Goal: Transaction & Acquisition: Purchase product/service

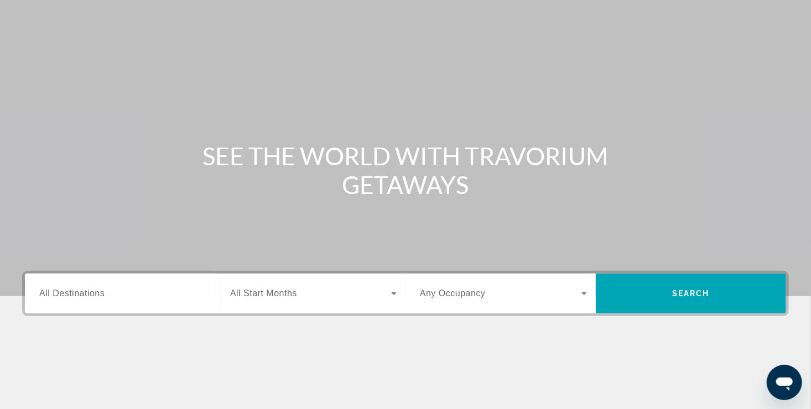
scroll to position [55, 0]
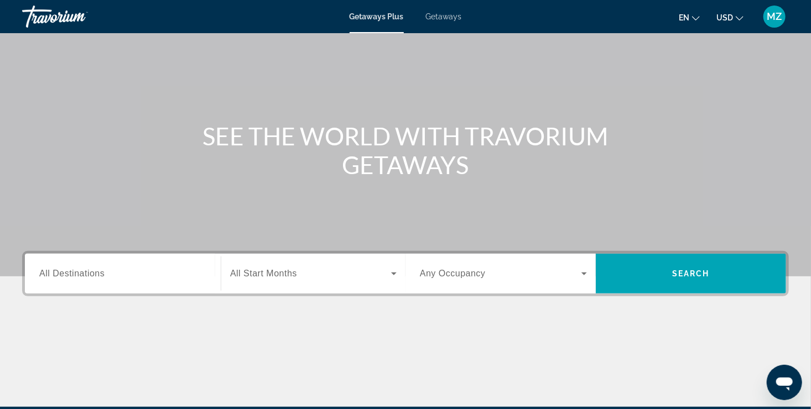
click at [86, 277] on span "All Destinations" at bounding box center [71, 273] width 65 height 9
click at [86, 277] on input "Destination All Destinations" at bounding box center [122, 274] width 167 height 13
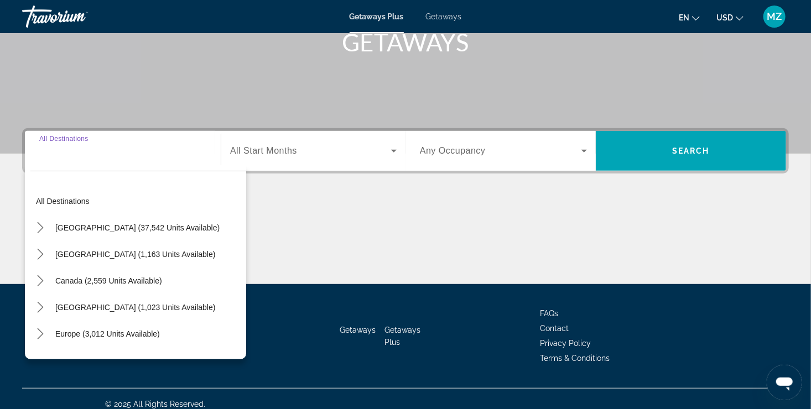
scroll to position [188, 0]
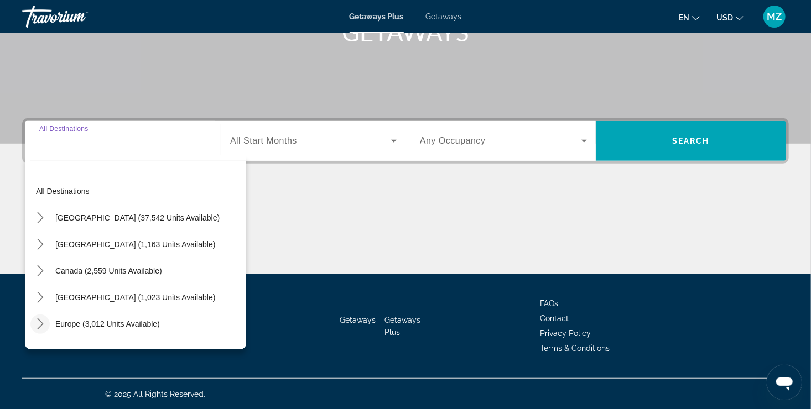
click at [42, 323] on icon "Toggle Europe (3,012 units available) submenu" at bounding box center [40, 324] width 6 height 11
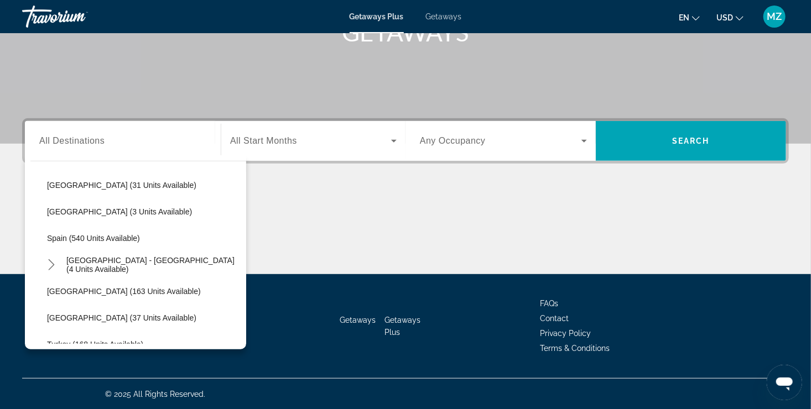
scroll to position [471, 0]
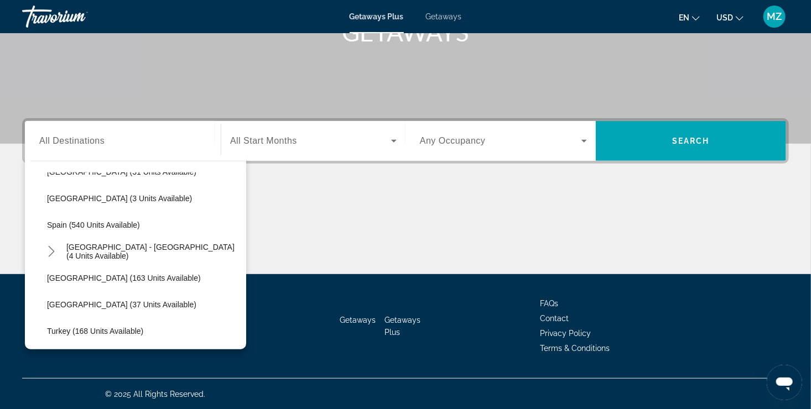
drag, startPoint x: 249, startPoint y: 281, endPoint x: 255, endPoint y: 298, distance: 17.5
click at [255, 298] on div "Getaways Getaways Plus FAQs Contact Privacy Policy Terms & Conditions" at bounding box center [405, 326] width 767 height 104
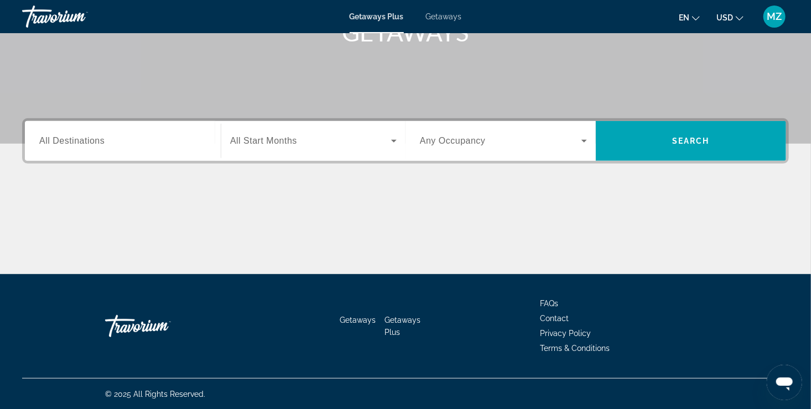
click at [102, 138] on span "All Destinations" at bounding box center [71, 140] width 65 height 9
click at [102, 138] on input "Destination All Destinations" at bounding box center [122, 141] width 167 height 13
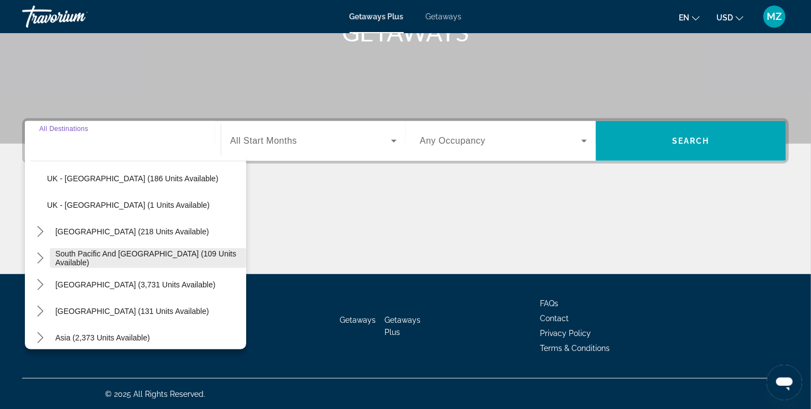
scroll to position [710, 0]
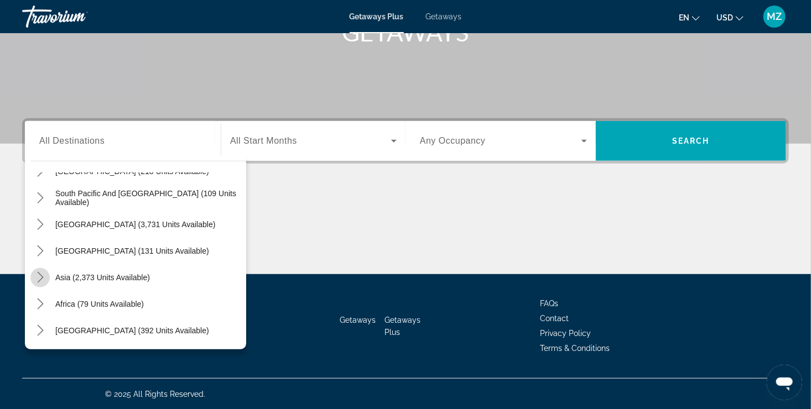
click at [43, 279] on icon "Toggle Asia (2,373 units available) submenu" at bounding box center [40, 277] width 11 height 11
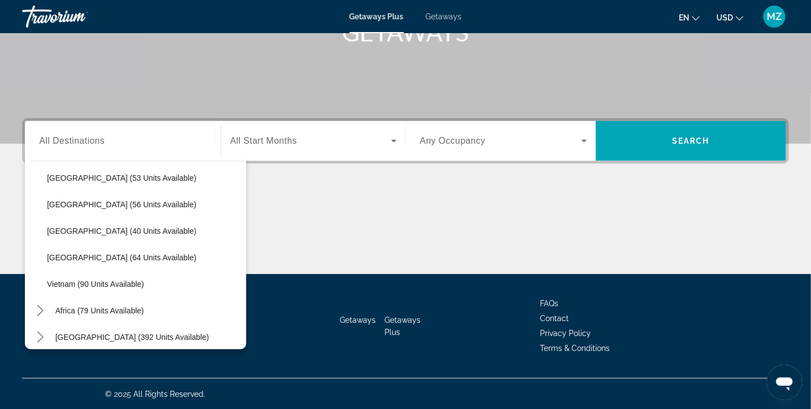
scroll to position [976, 0]
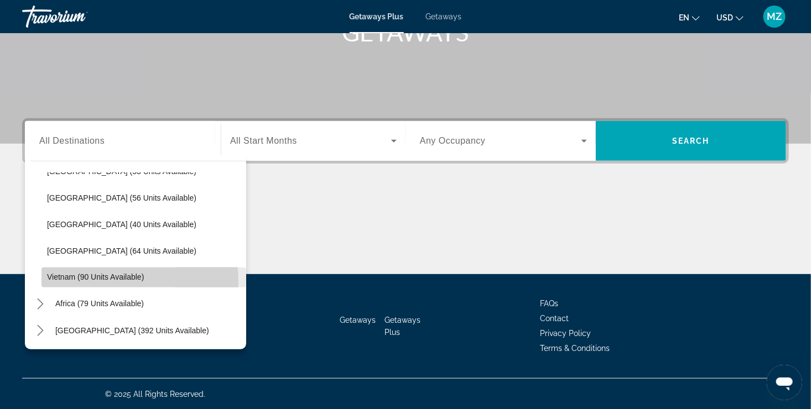
click at [66, 283] on span "Select destination: Vietnam (90 units available)" at bounding box center [143, 277] width 205 height 27
type input "**********"
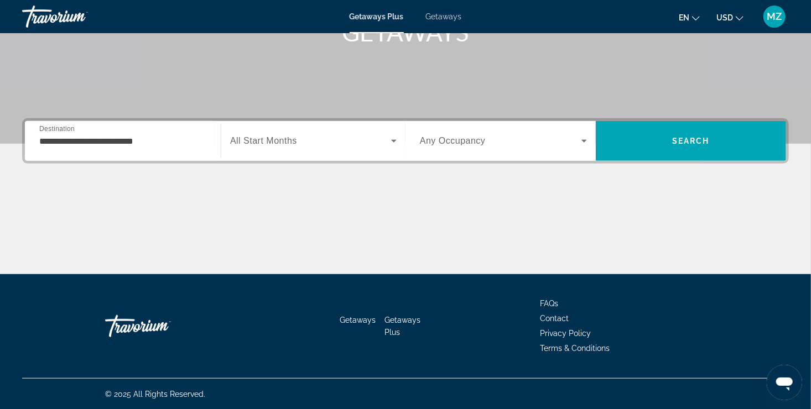
click at [255, 147] on div "Search widget" at bounding box center [313, 141] width 166 height 31
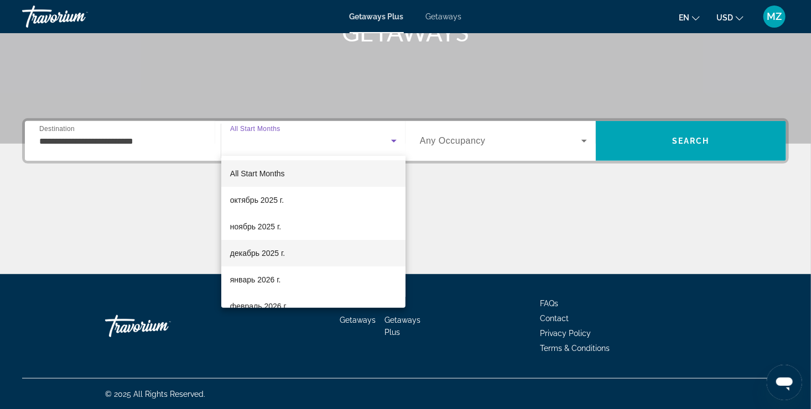
scroll to position [111, 0]
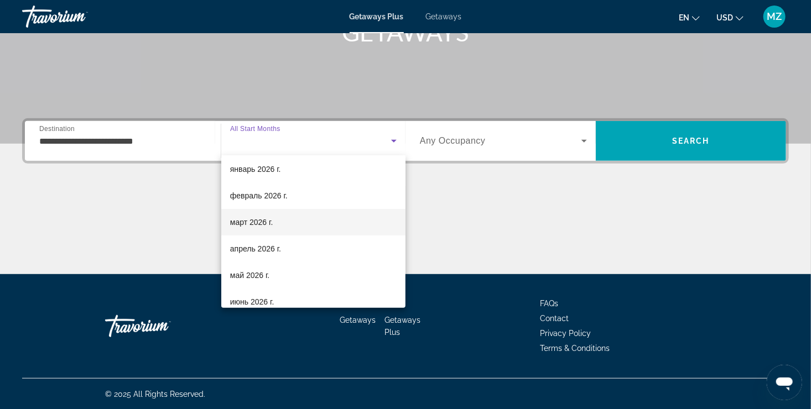
click at [264, 223] on span "март 2026 г." at bounding box center [251, 222] width 43 height 13
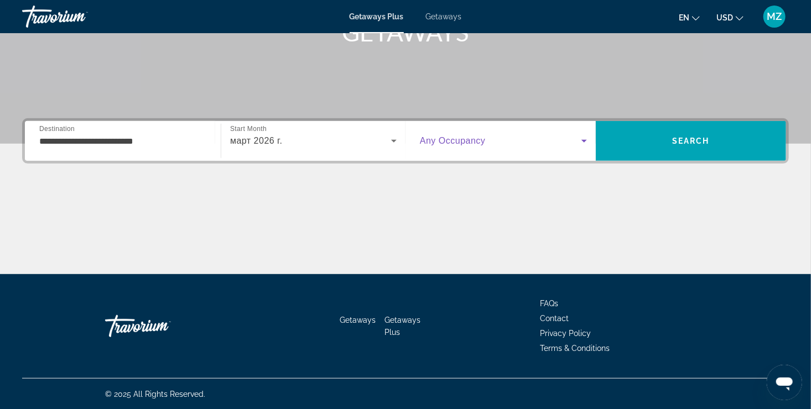
click at [582, 143] on icon "Search widget" at bounding box center [583, 140] width 13 height 13
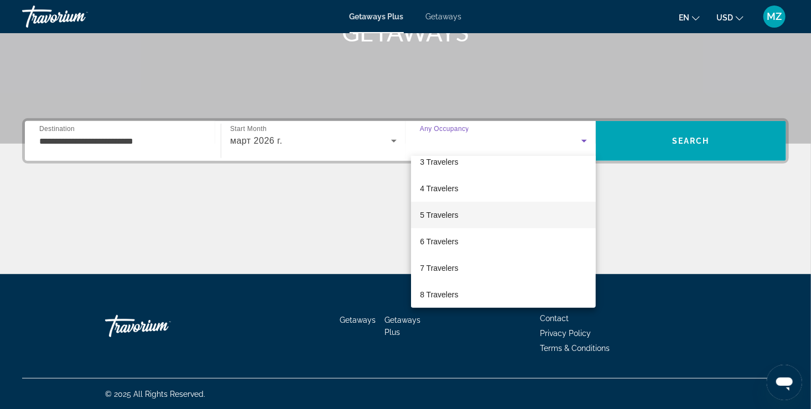
scroll to position [122, 0]
click at [456, 218] on mat-option "7 Travelers" at bounding box center [503, 211] width 185 height 27
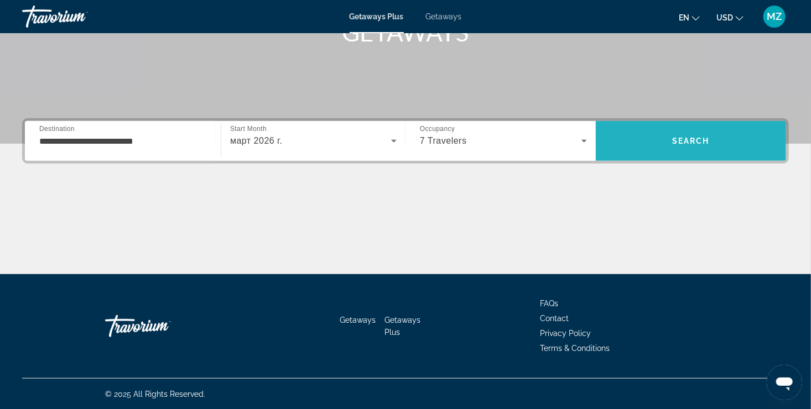
click at [658, 150] on span "Search" at bounding box center [691, 141] width 190 height 27
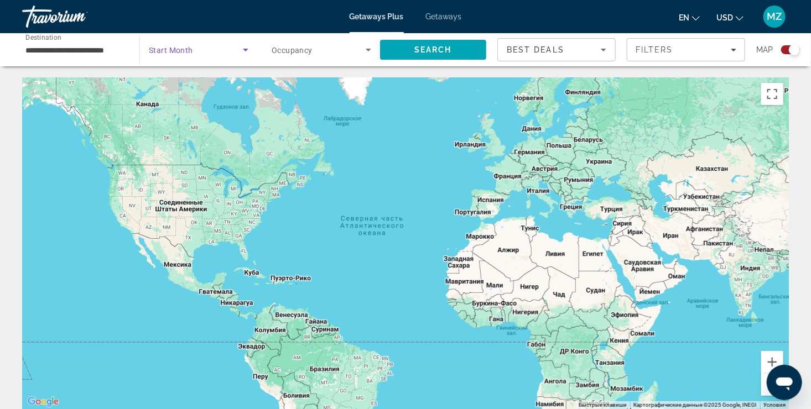
click at [247, 49] on icon "Search widget" at bounding box center [246, 50] width 6 height 3
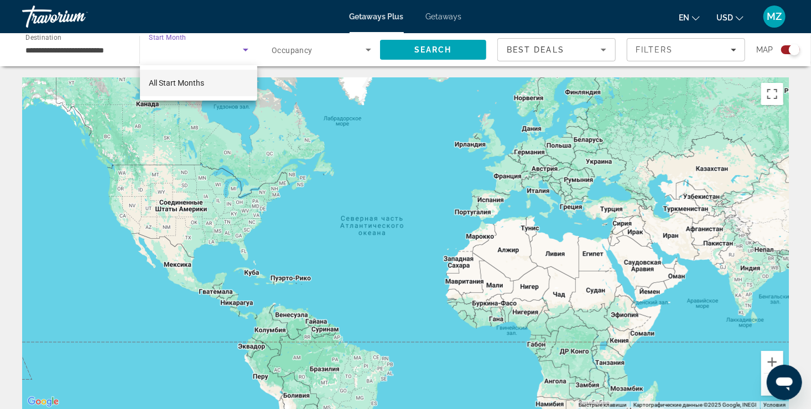
click at [247, 53] on div at bounding box center [405, 204] width 811 height 409
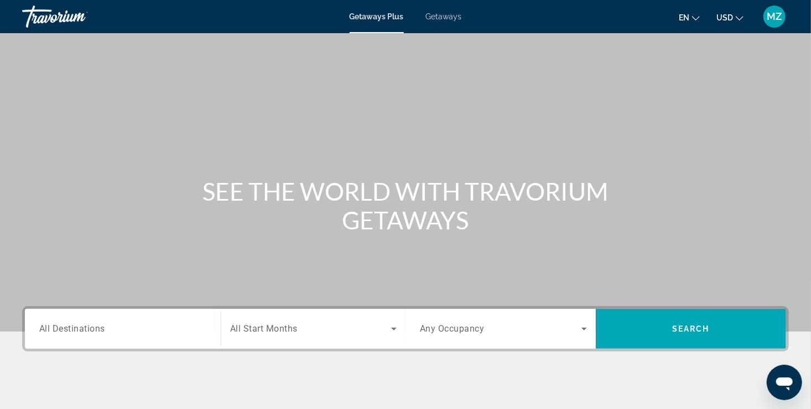
click at [142, 316] on div "Search widget" at bounding box center [122, 330] width 167 height 32
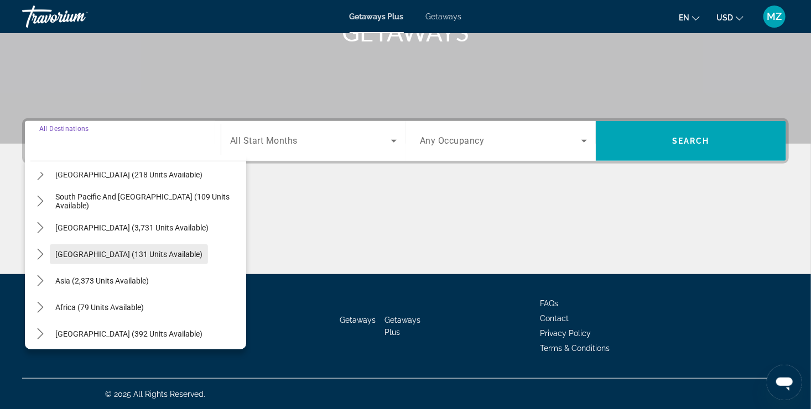
scroll to position [179, 0]
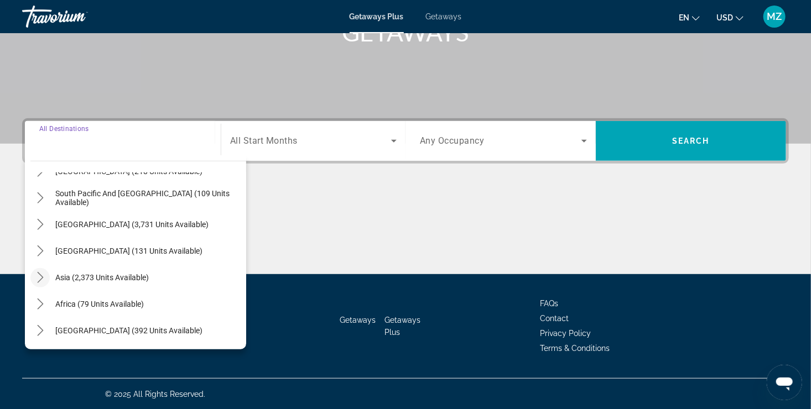
click at [43, 277] on icon "Toggle Asia (2,373 units available) submenu" at bounding box center [40, 277] width 11 height 11
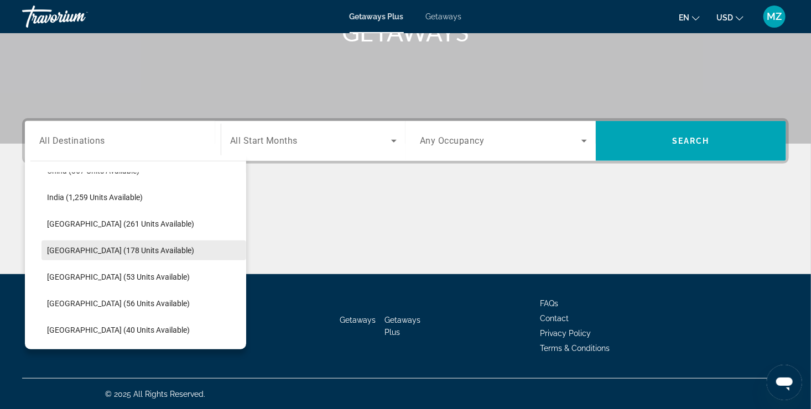
scroll to position [437, 0]
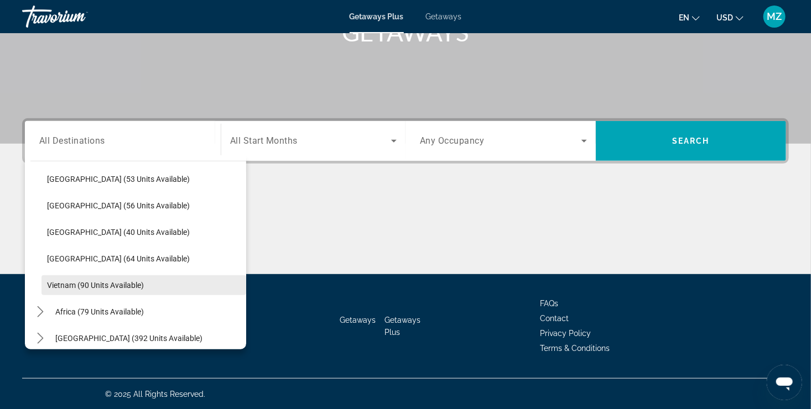
click at [68, 281] on span "Vietnam (90 units available)" at bounding box center [95, 285] width 97 height 9
type input "**********"
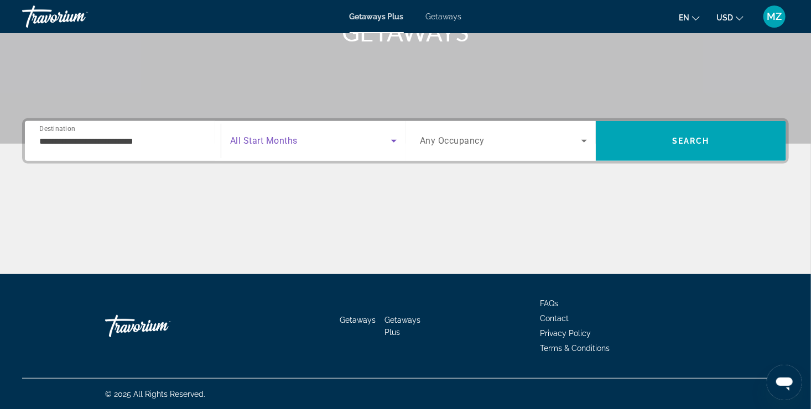
click at [388, 142] on icon "Search widget" at bounding box center [393, 140] width 13 height 13
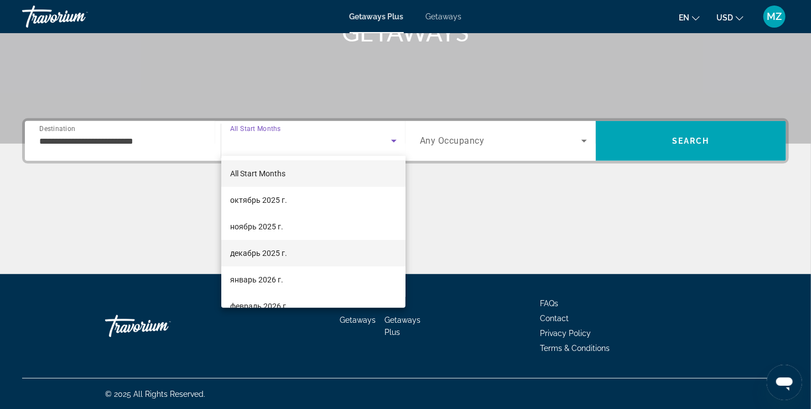
click at [323, 254] on mat-option "декабрь 2025 г." at bounding box center [313, 253] width 184 height 27
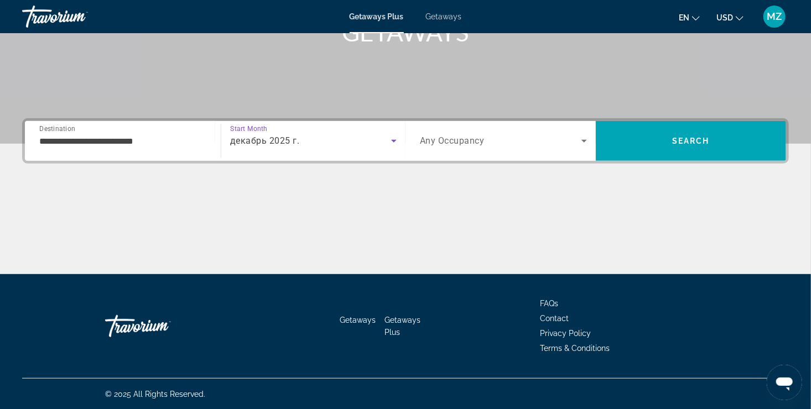
click at [574, 142] on span "Search widget" at bounding box center [500, 140] width 161 height 13
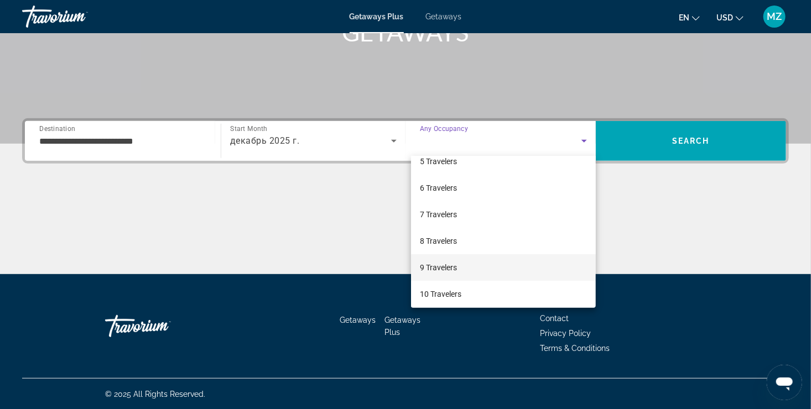
scroll to position [122, 0]
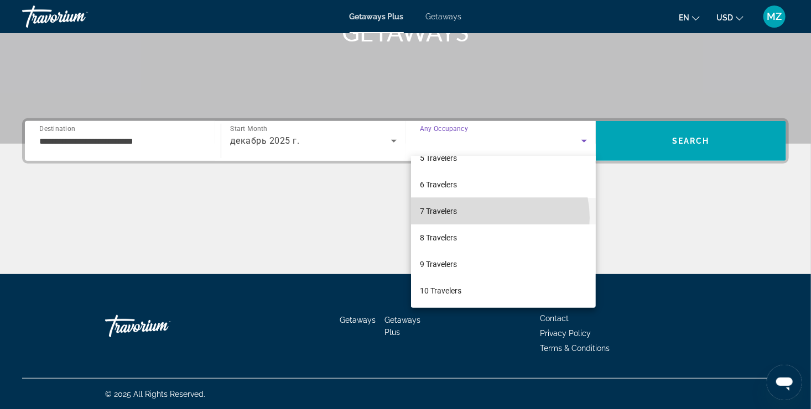
click at [489, 217] on mat-option "7 Travelers" at bounding box center [503, 211] width 185 height 27
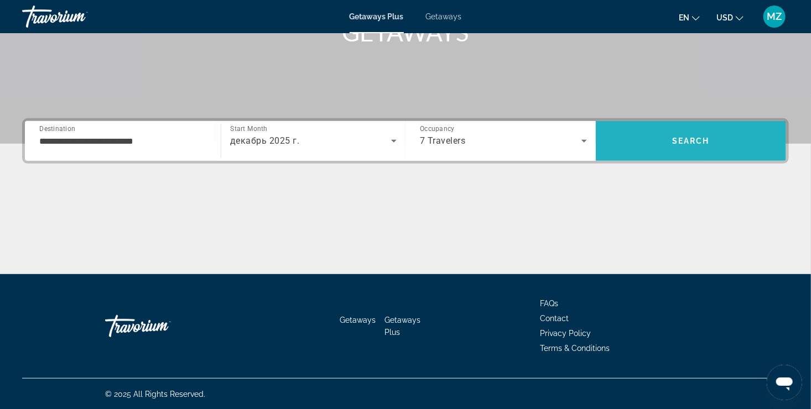
click at [673, 131] on span "Search" at bounding box center [691, 141] width 190 height 27
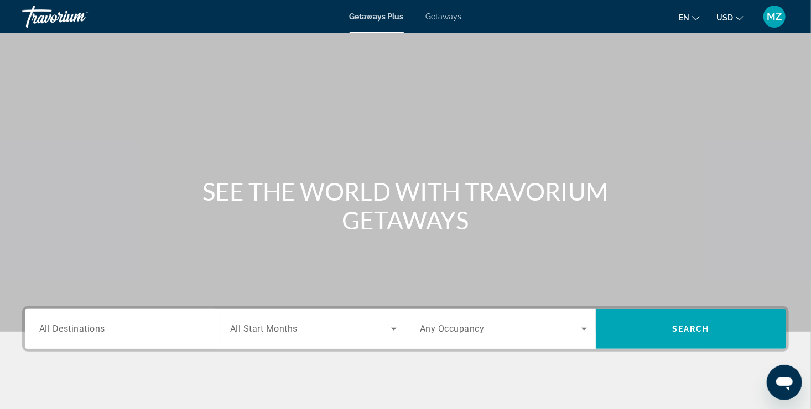
click at [69, 329] on span "All Destinations" at bounding box center [72, 329] width 66 height 11
click at [69, 329] on input "Destination All Destinations" at bounding box center [122, 329] width 167 height 13
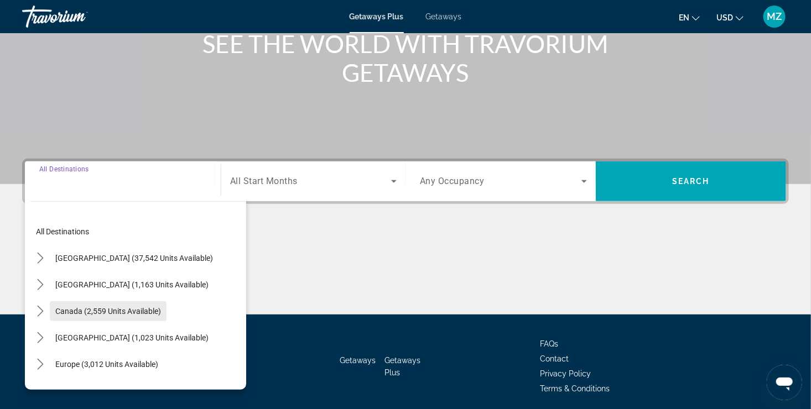
scroll to position [188, 0]
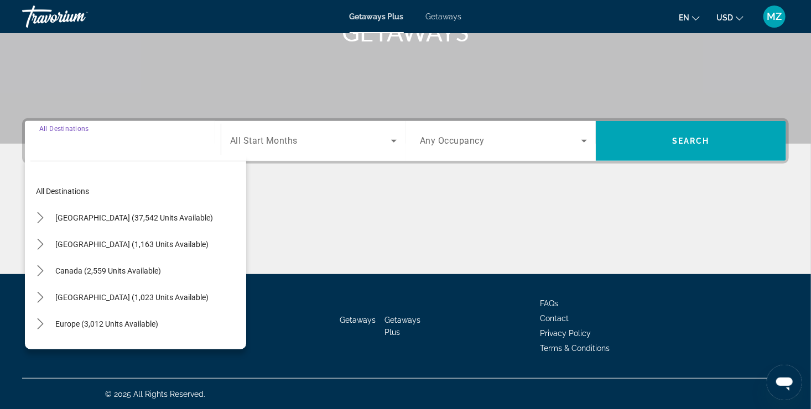
drag, startPoint x: 16, startPoint y: 0, endPoint x: 285, endPoint y: 86, distance: 282.8
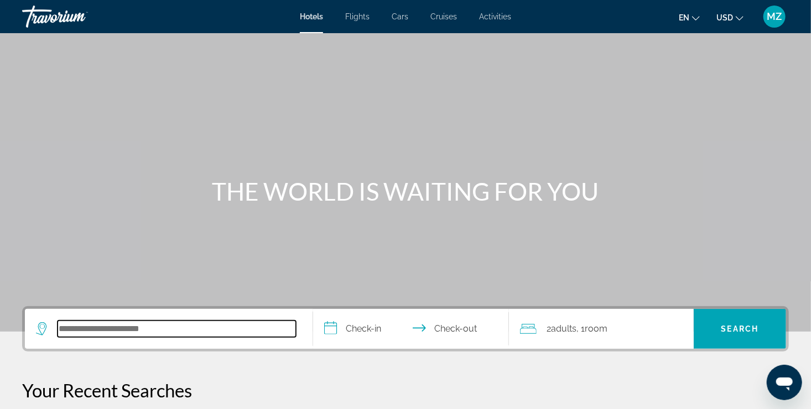
click at [190, 329] on input "Search hotel destination" at bounding box center [177, 329] width 238 height 17
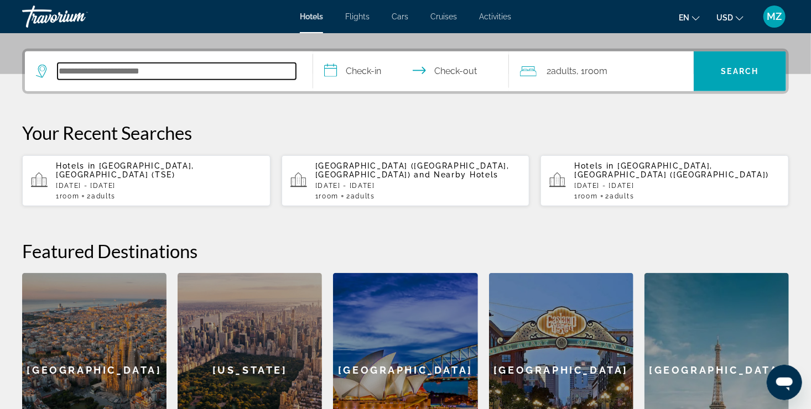
scroll to position [270, 0]
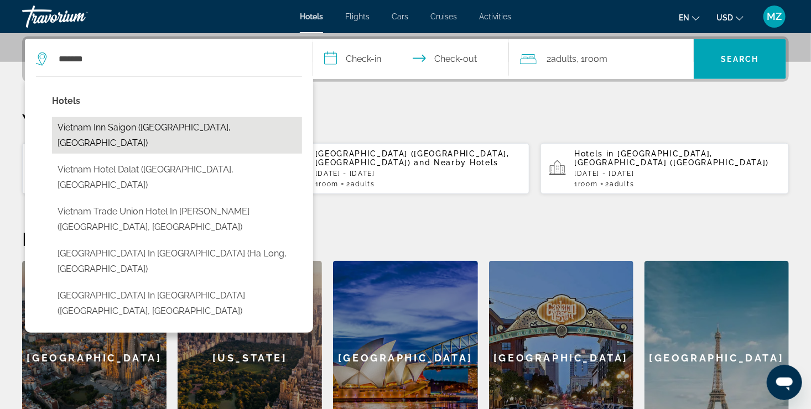
click at [105, 134] on button "Vietnam Inn Saigon (Ho Chi Minh City, VN)" at bounding box center [177, 135] width 250 height 37
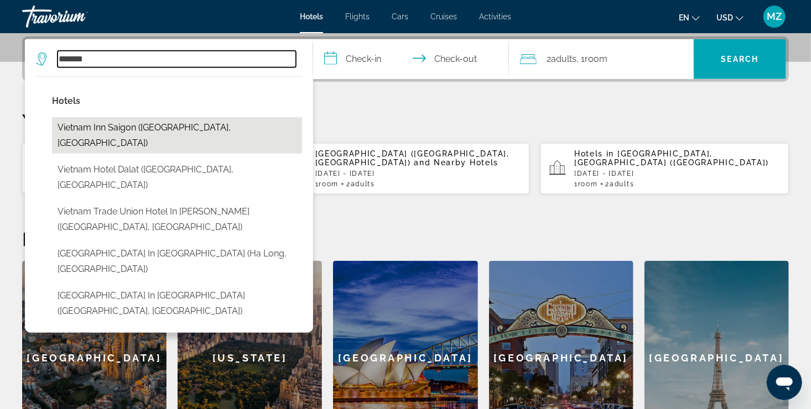
type input "**********"
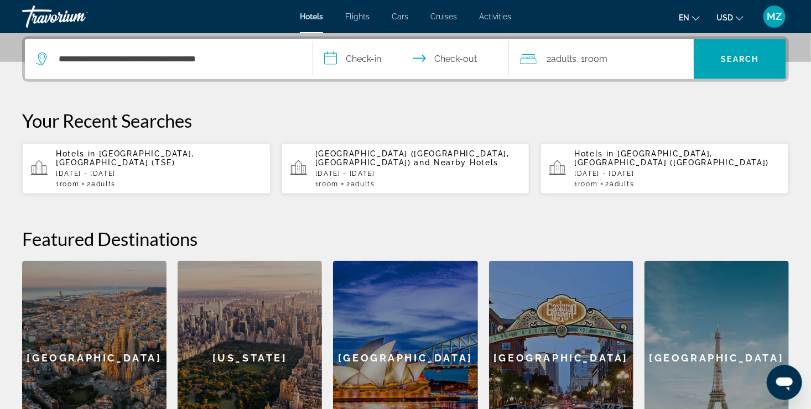
click at [358, 57] on input "**********" at bounding box center [413, 60] width 200 height 43
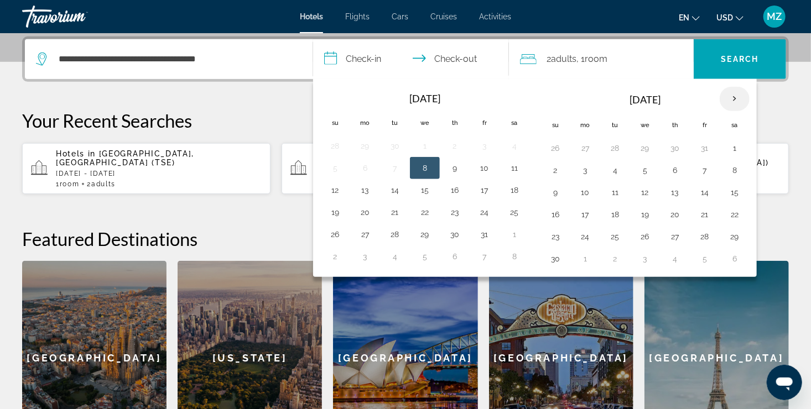
click at [727, 97] on th "Next month" at bounding box center [735, 99] width 30 height 24
click at [591, 195] on button "15" at bounding box center [585, 192] width 18 height 15
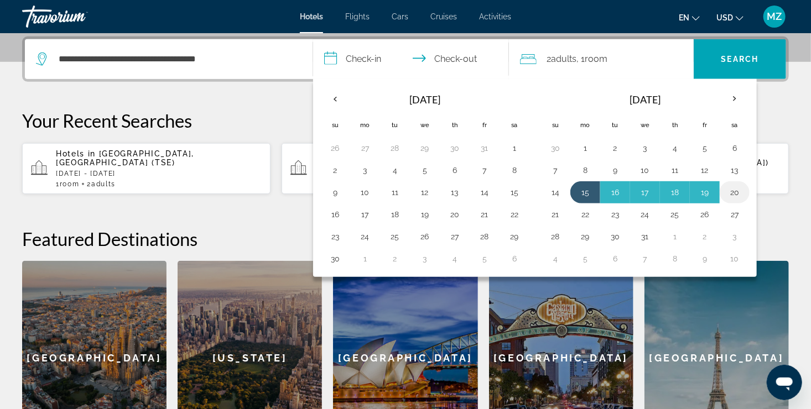
click at [728, 188] on button "20" at bounding box center [735, 192] width 18 height 15
type input "**********"
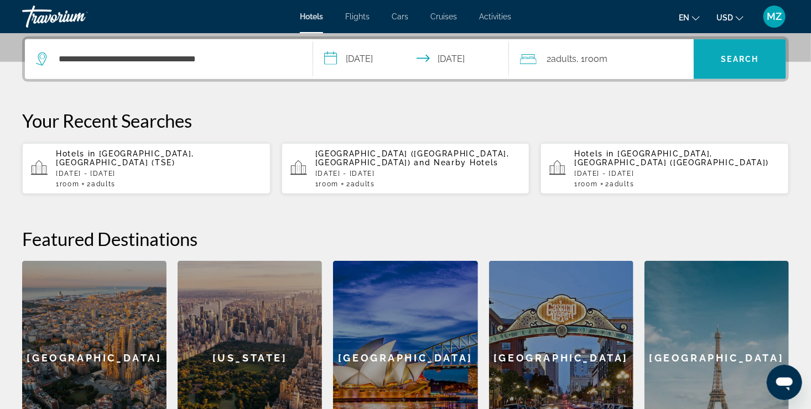
click at [715, 71] on span "Search" at bounding box center [740, 59] width 92 height 27
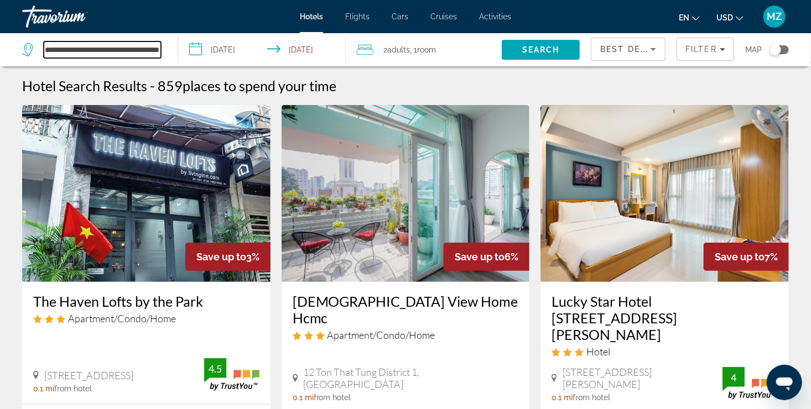
click at [119, 55] on input "**********" at bounding box center [102, 49] width 117 height 17
drag, startPoint x: 158, startPoint y: 49, endPoint x: 40, endPoint y: 56, distance: 118.0
click at [40, 56] on div "**********" at bounding box center [91, 49] width 139 height 17
type input "**********"
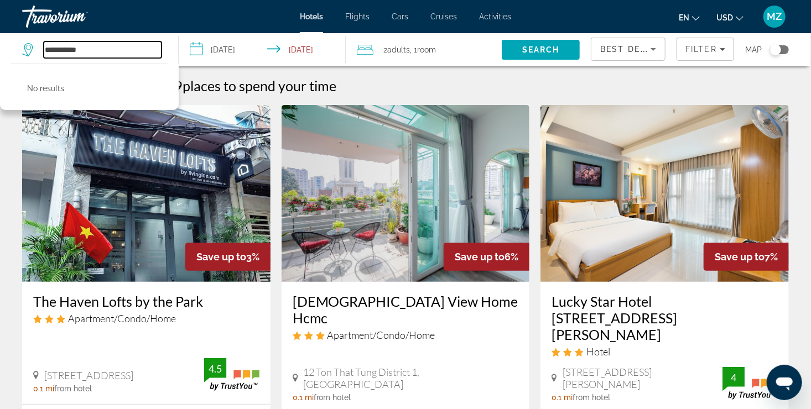
drag, startPoint x: 85, startPoint y: 44, endPoint x: 32, endPoint y: 54, distance: 53.4
click at [32, 54] on div "**********" at bounding box center [91, 49] width 139 height 17
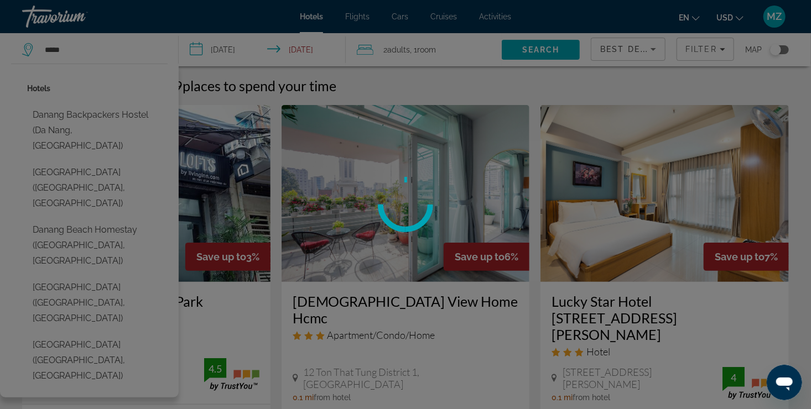
click at [77, 118] on div at bounding box center [405, 204] width 811 height 409
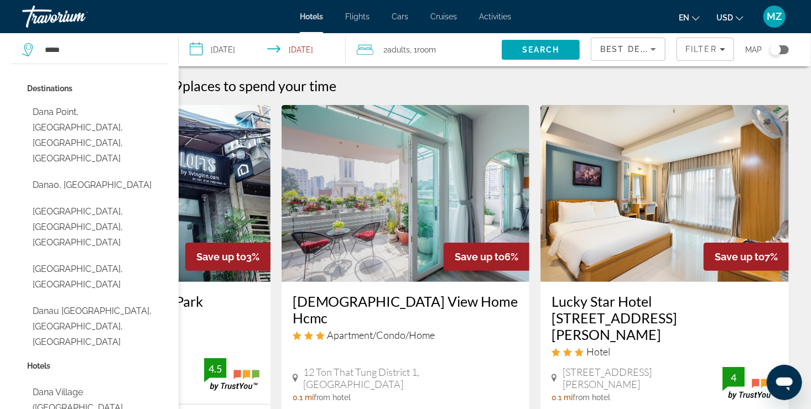
drag, startPoint x: 117, startPoint y: 111, endPoint x: 107, endPoint y: 55, distance: 56.2
click at [107, 55] on div "***** Destinations Dana Point, Orange County, CA, United States Danao, Philippi…" at bounding box center [94, 49] width 145 height 33
click at [107, 53] on input "*****" at bounding box center [103, 49] width 118 height 17
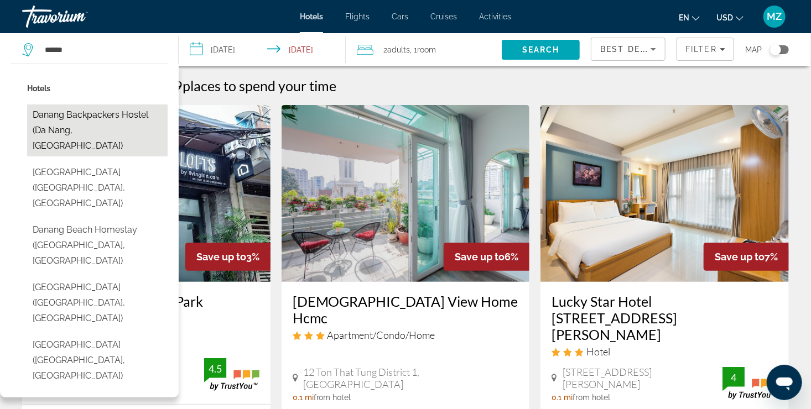
click at [96, 117] on button "Danang Backpackers Hostel (Da Nang, [GEOGRAPHIC_DATA])" at bounding box center [97, 131] width 140 height 52
type input "**********"
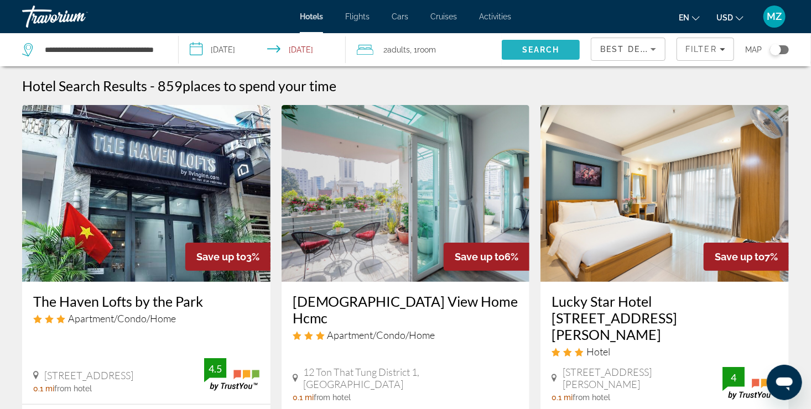
click at [533, 45] on span "Search" at bounding box center [541, 49] width 38 height 9
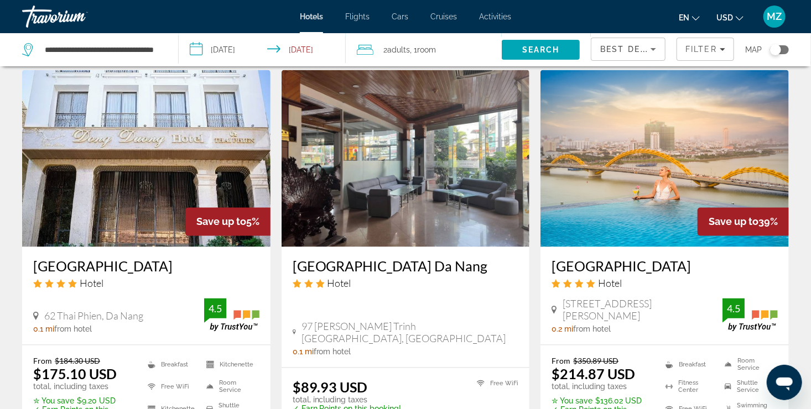
scroll to position [719, 0]
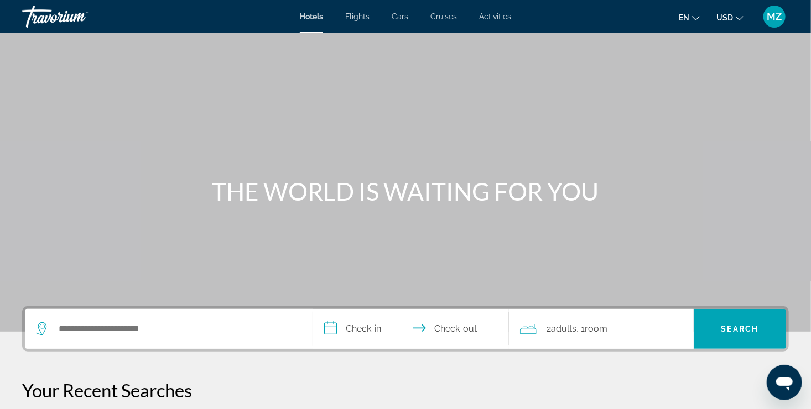
click at [234, 341] on div "Search widget" at bounding box center [168, 329] width 265 height 40
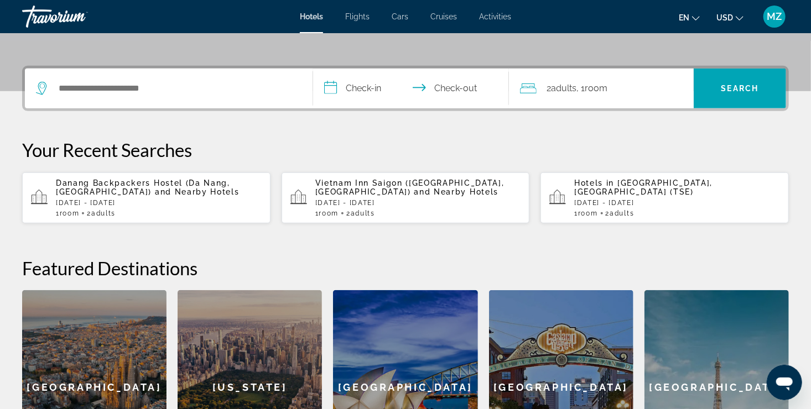
scroll to position [270, 0]
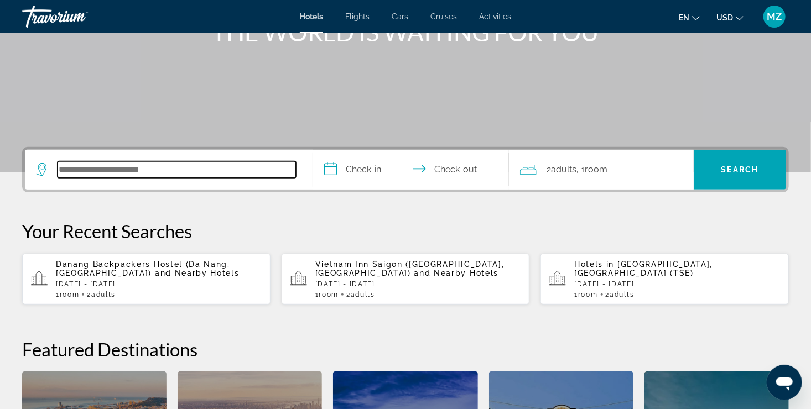
click at [117, 177] on input "Search hotel destination" at bounding box center [177, 169] width 238 height 17
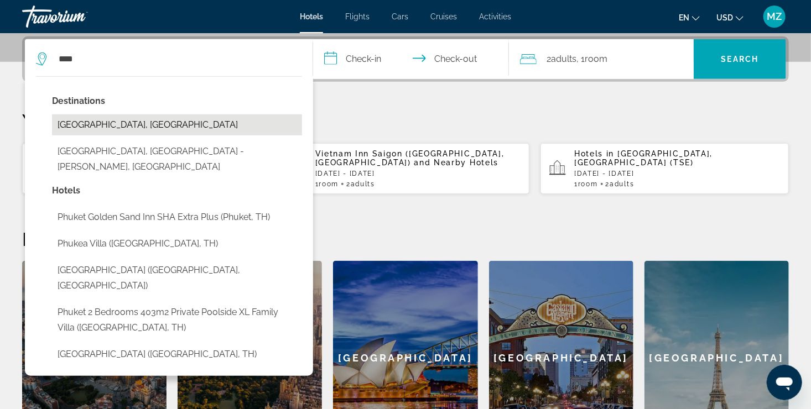
click at [77, 129] on button "[GEOGRAPHIC_DATA], [GEOGRAPHIC_DATA]" at bounding box center [177, 124] width 250 height 21
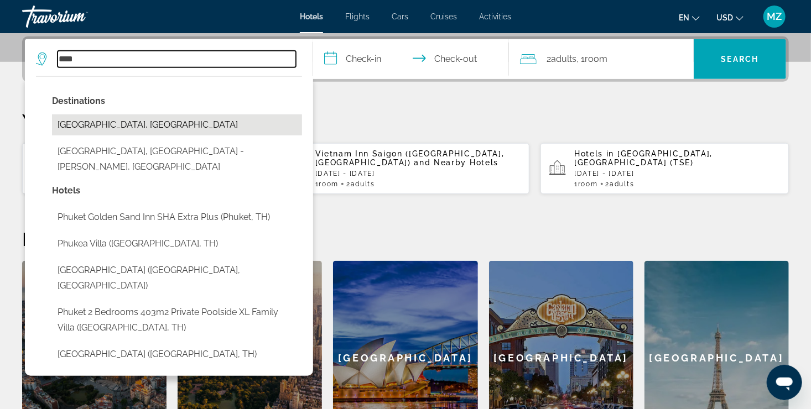
type input "**********"
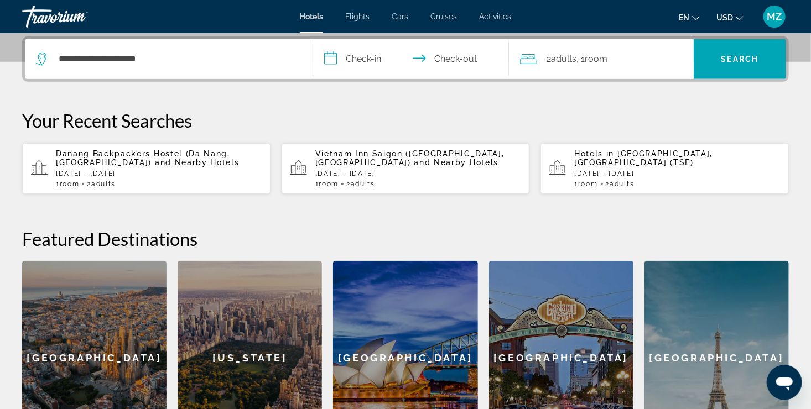
click at [338, 53] on input "**********" at bounding box center [413, 60] width 200 height 43
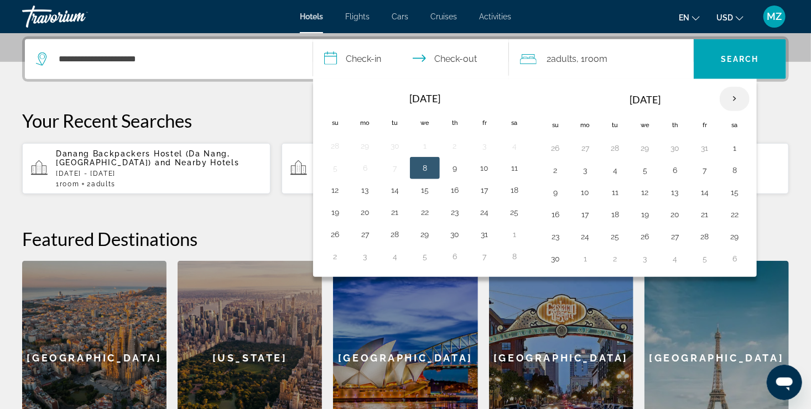
click at [726, 97] on th "Next month" at bounding box center [735, 99] width 30 height 24
click at [592, 191] on td "15" at bounding box center [585, 192] width 30 height 22
click at [579, 189] on button "15" at bounding box center [585, 192] width 18 height 15
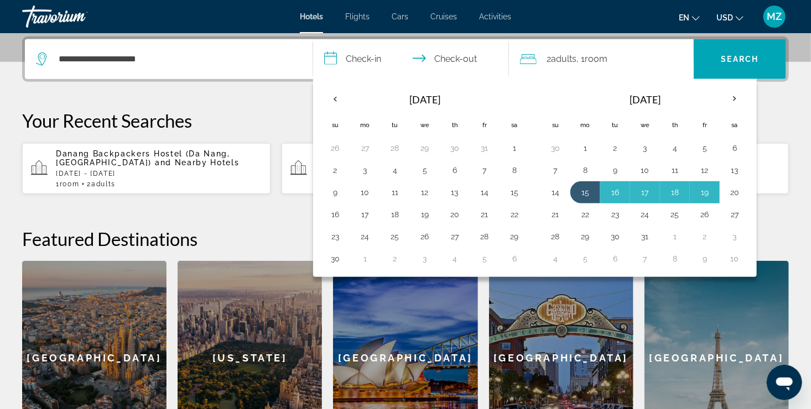
click at [732, 192] on button "20" at bounding box center [735, 192] width 18 height 15
type input "**********"
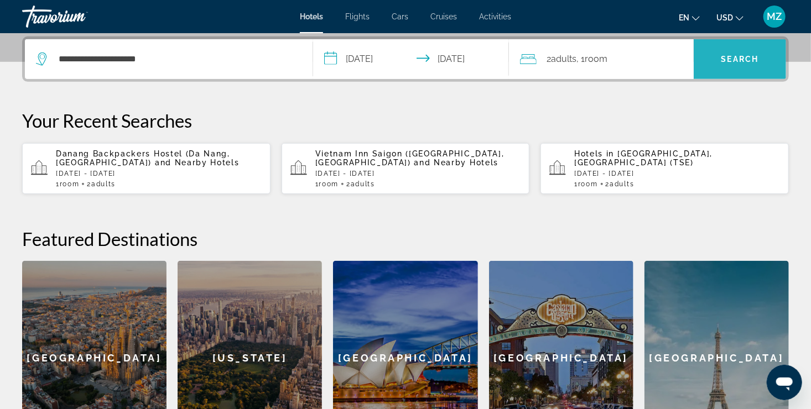
click at [722, 64] on span "Search" at bounding box center [740, 59] width 92 height 27
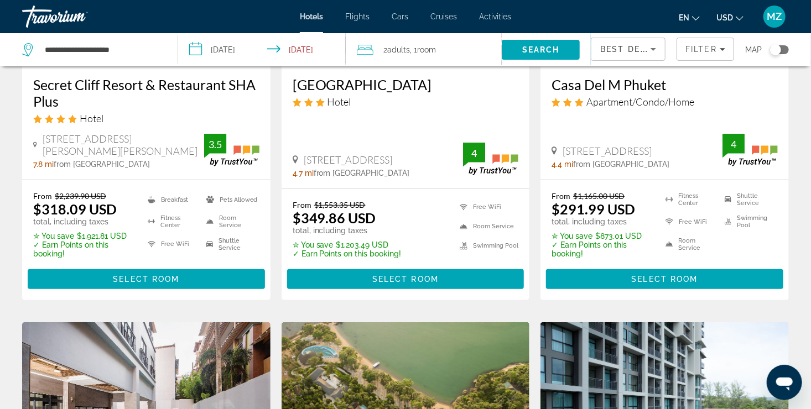
scroll to position [277, 0]
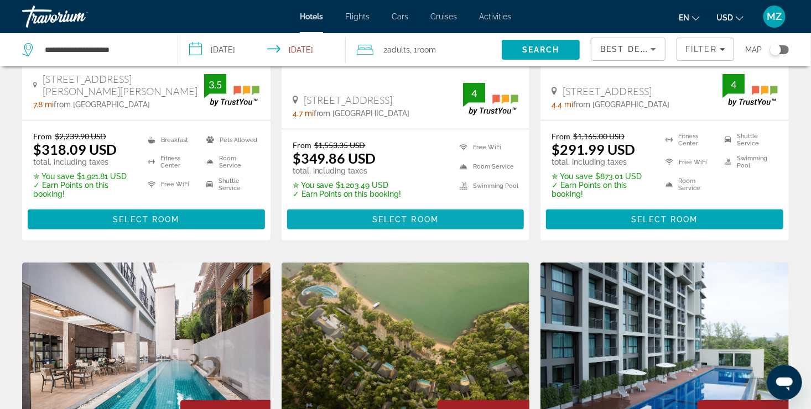
click at [393, 221] on span "Select Room" at bounding box center [405, 219] width 66 height 9
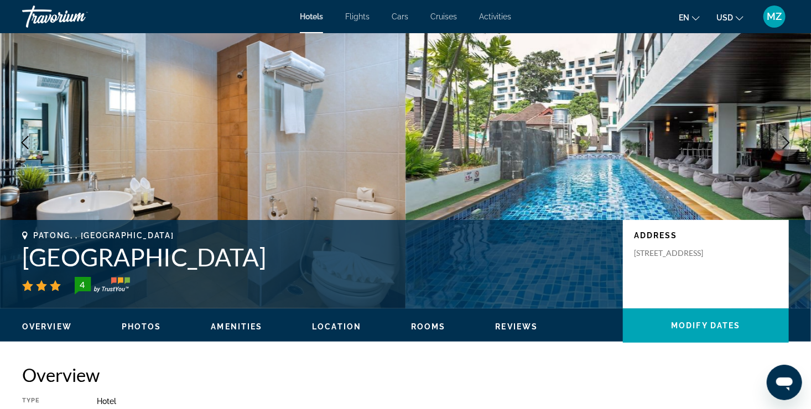
scroll to position [55, 0]
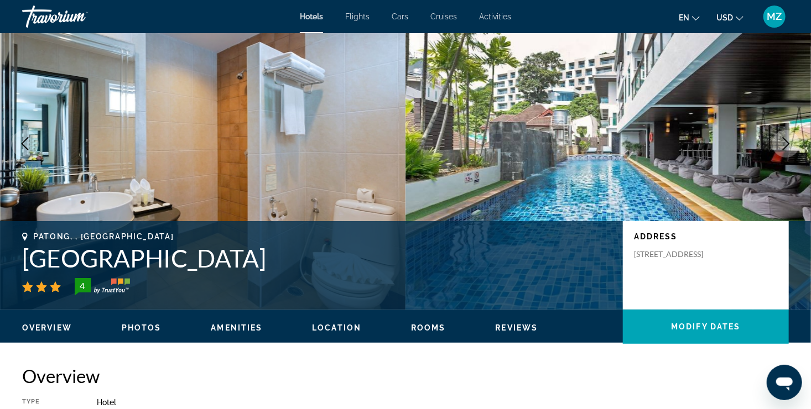
click at [781, 139] on icon "Next image" at bounding box center [785, 143] width 13 height 13
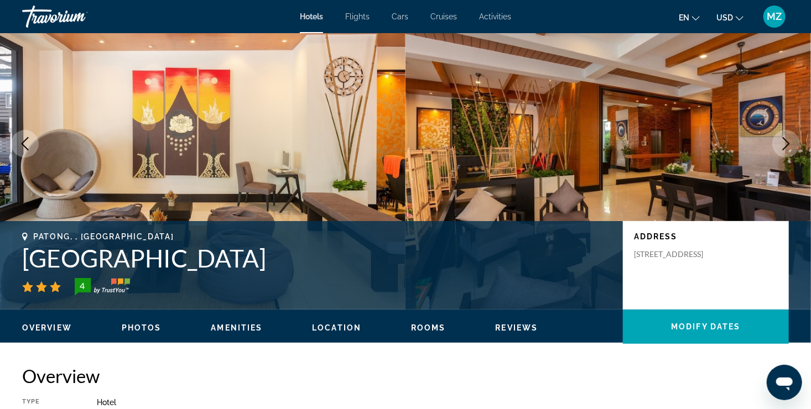
click at [781, 140] on icon "Next image" at bounding box center [785, 143] width 13 height 13
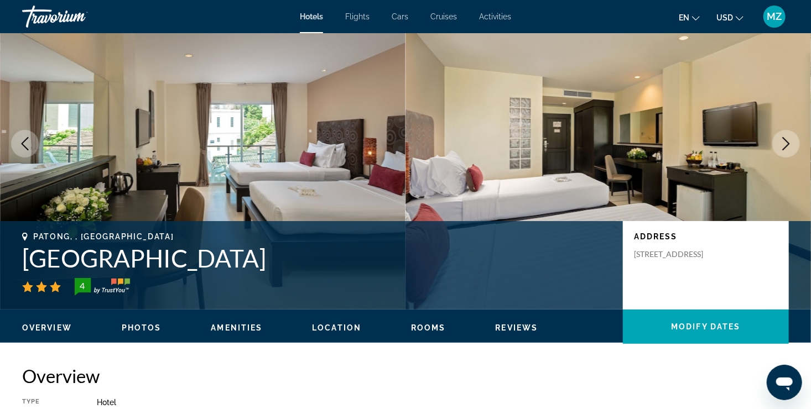
click at [781, 140] on icon "Next image" at bounding box center [785, 143] width 13 height 13
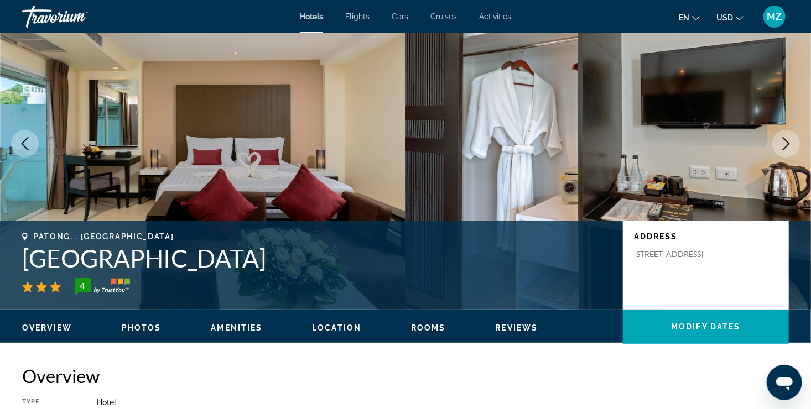
click at [781, 140] on icon "Next image" at bounding box center [785, 143] width 13 height 13
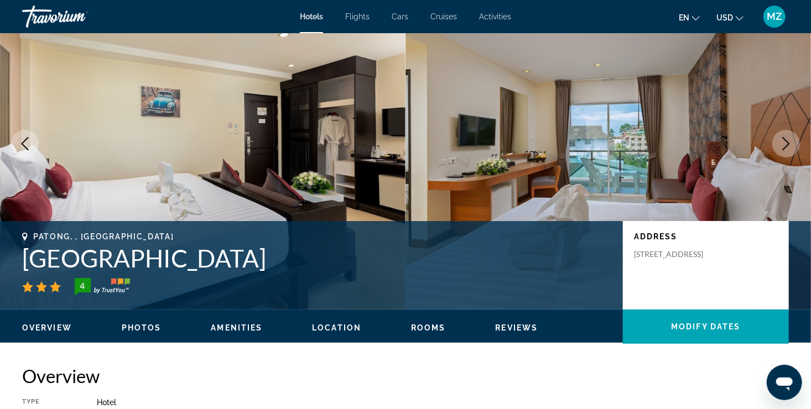
click at [781, 140] on icon "Next image" at bounding box center [785, 143] width 13 height 13
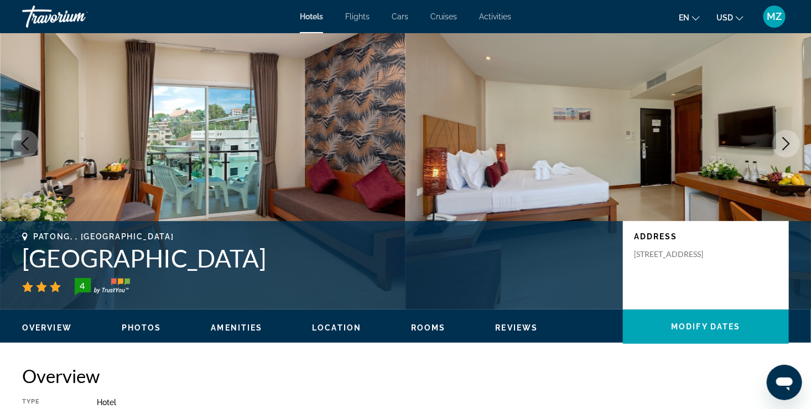
click at [781, 140] on icon "Next image" at bounding box center [785, 143] width 13 height 13
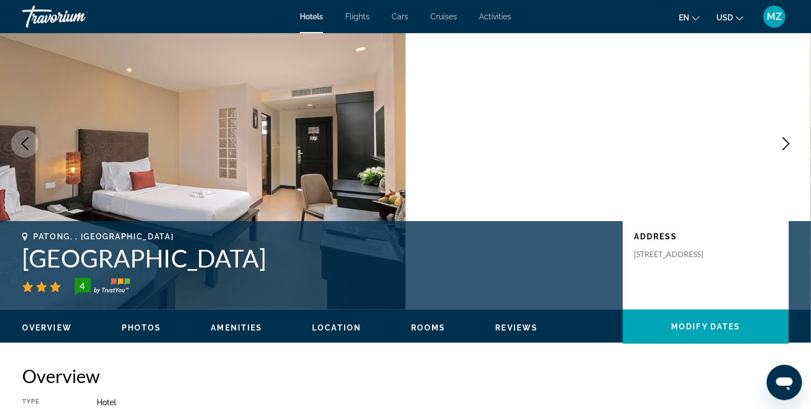
click at [781, 140] on icon "Next image" at bounding box center [785, 143] width 13 height 13
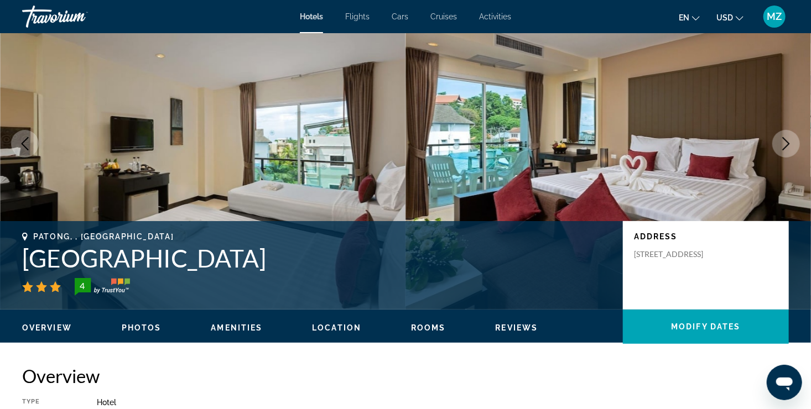
click at [781, 140] on icon "Next image" at bounding box center [785, 143] width 13 height 13
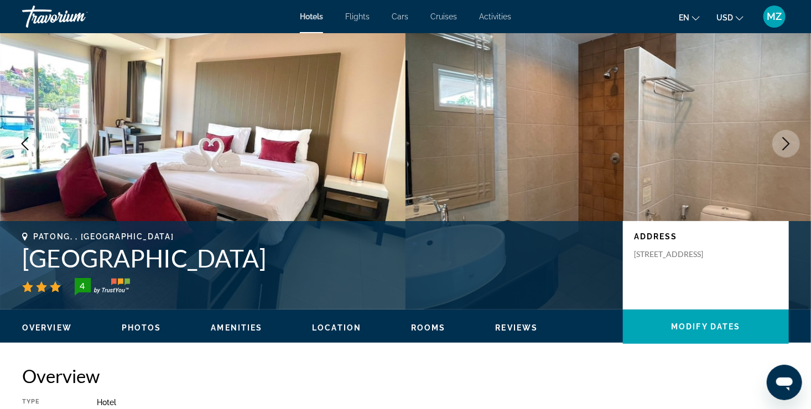
click at [781, 140] on icon "Next image" at bounding box center [785, 143] width 13 height 13
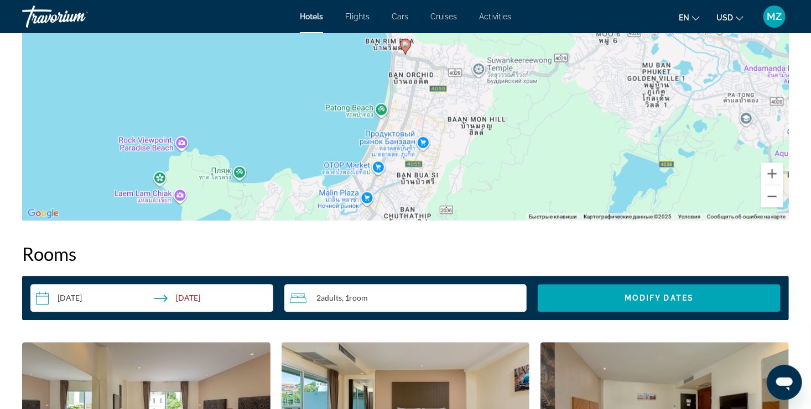
scroll to position [1217, 0]
